Goal: Task Accomplishment & Management: Manage account settings

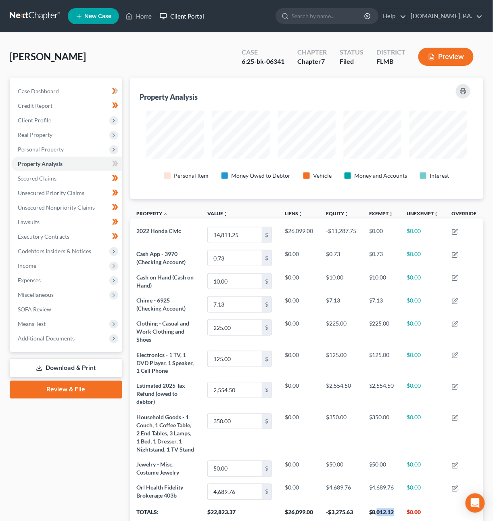
click at [175, 15] on link "Client Portal" at bounding box center [182, 16] width 52 height 15
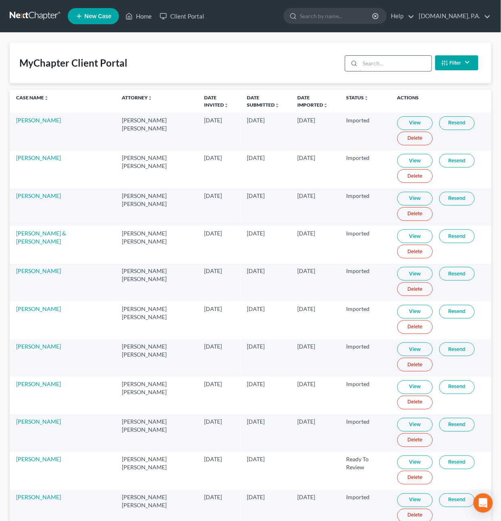
click at [412, 62] on input "search" at bounding box center [395, 63] width 71 height 15
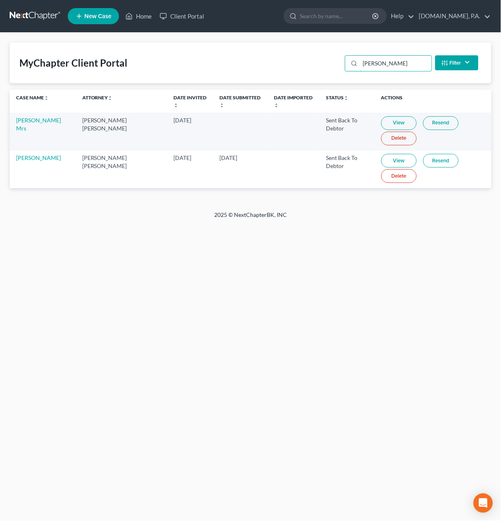
type input "BOrrero"
click at [391, 119] on link "View" at bounding box center [399, 123] width 36 height 14
click at [385, 175] on link "Delete" at bounding box center [399, 176] width 36 height 14
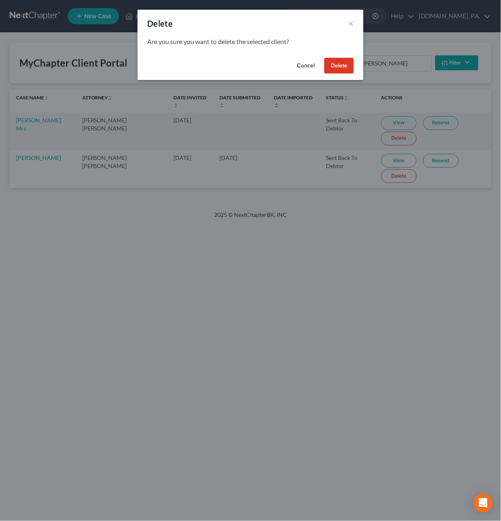
click at [349, 70] on button "Delete" at bounding box center [338, 66] width 29 height 16
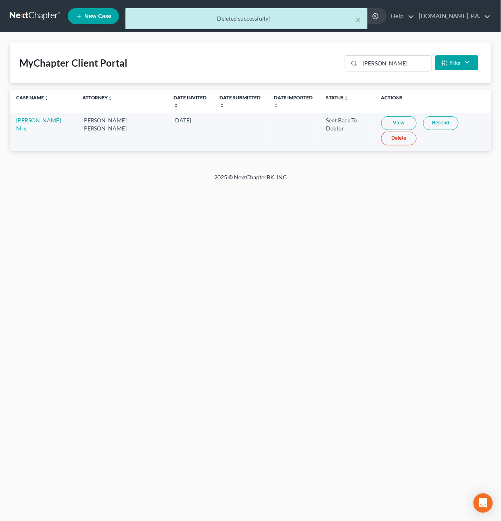
click at [42, 17] on div "× Deleted successfully!" at bounding box center [246, 20] width 501 height 25
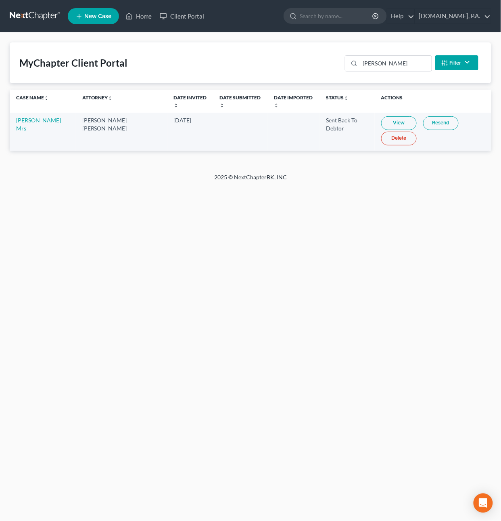
click at [33, 15] on link at bounding box center [36, 16] width 52 height 15
